Goal: Use online tool/utility: Utilize a website feature to perform a specific function

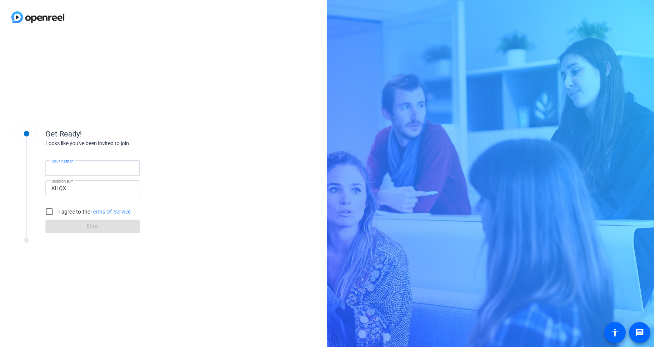
click at [113, 169] on input "Your name" at bounding box center [92, 168] width 82 height 9
type input "[PERSON_NAME]"
click at [48, 213] on input "I agree to the Terms Of Service" at bounding box center [49, 211] width 15 height 15
checkbox input "true"
click at [70, 221] on span at bounding box center [92, 227] width 95 height 18
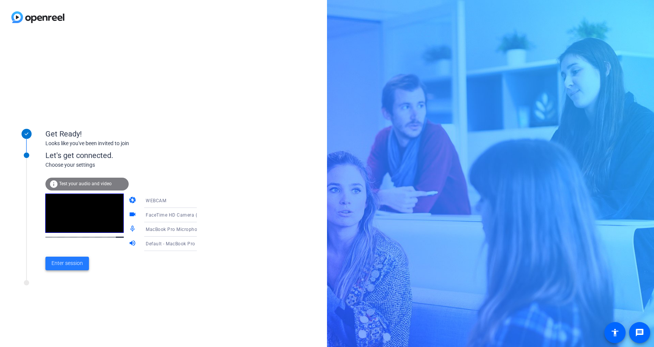
click at [61, 266] on span "Enter session" at bounding box center [66, 264] width 31 height 8
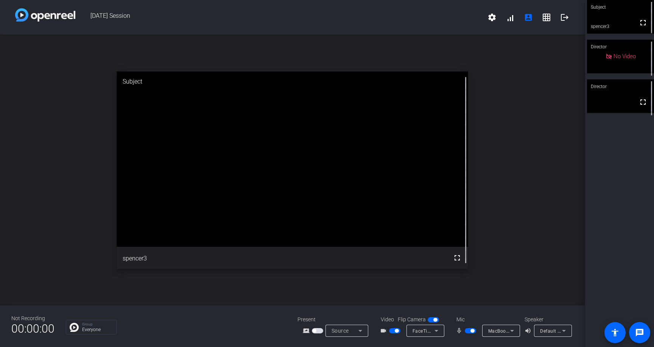
click at [612, 68] on div "No Video" at bounding box center [620, 57] width 67 height 34
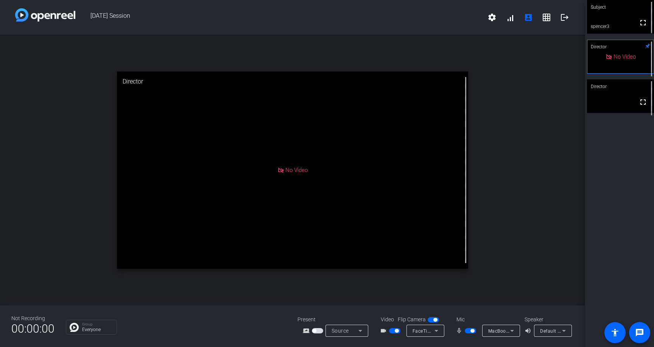
click at [613, 104] on video at bounding box center [620, 96] width 67 height 34
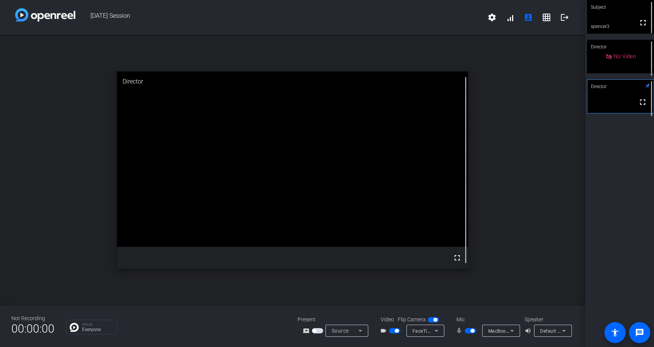
click at [597, 188] on div "Subject fullscreen spencer3 Director No Video Director fullscreen" at bounding box center [619, 173] width 69 height 347
